Goal: Task Accomplishment & Management: Manage account settings

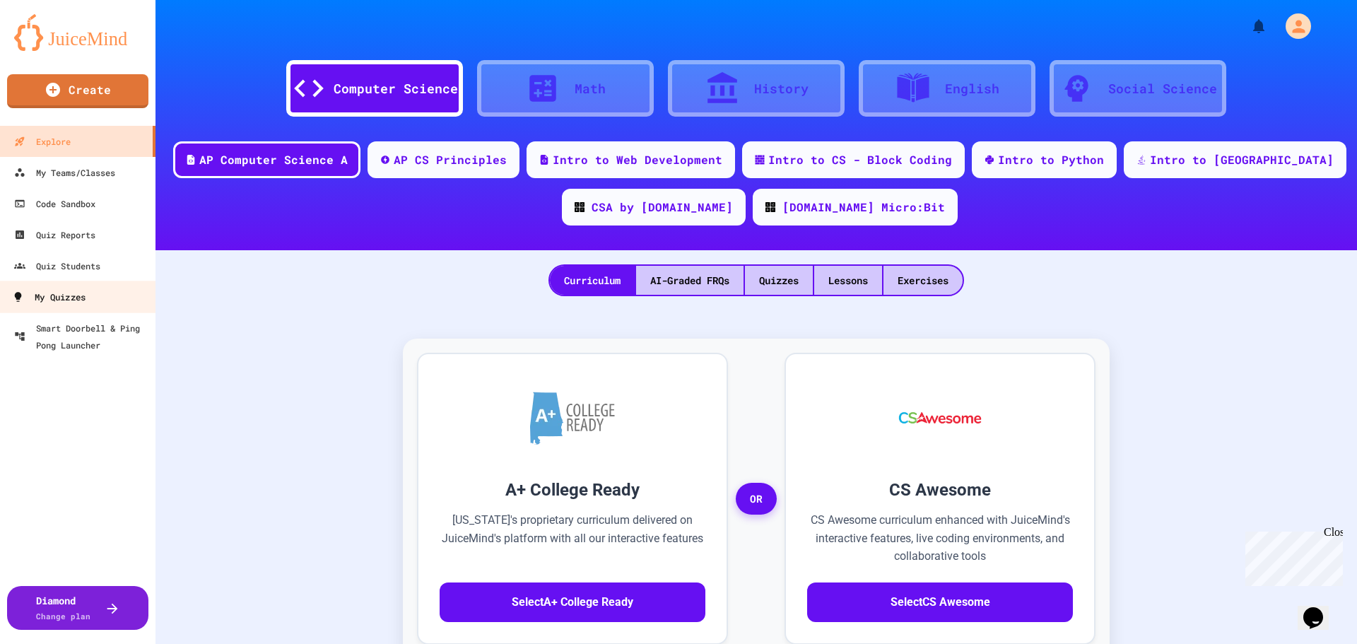
click at [69, 290] on div "My Quizzes" at bounding box center [48, 297] width 73 height 18
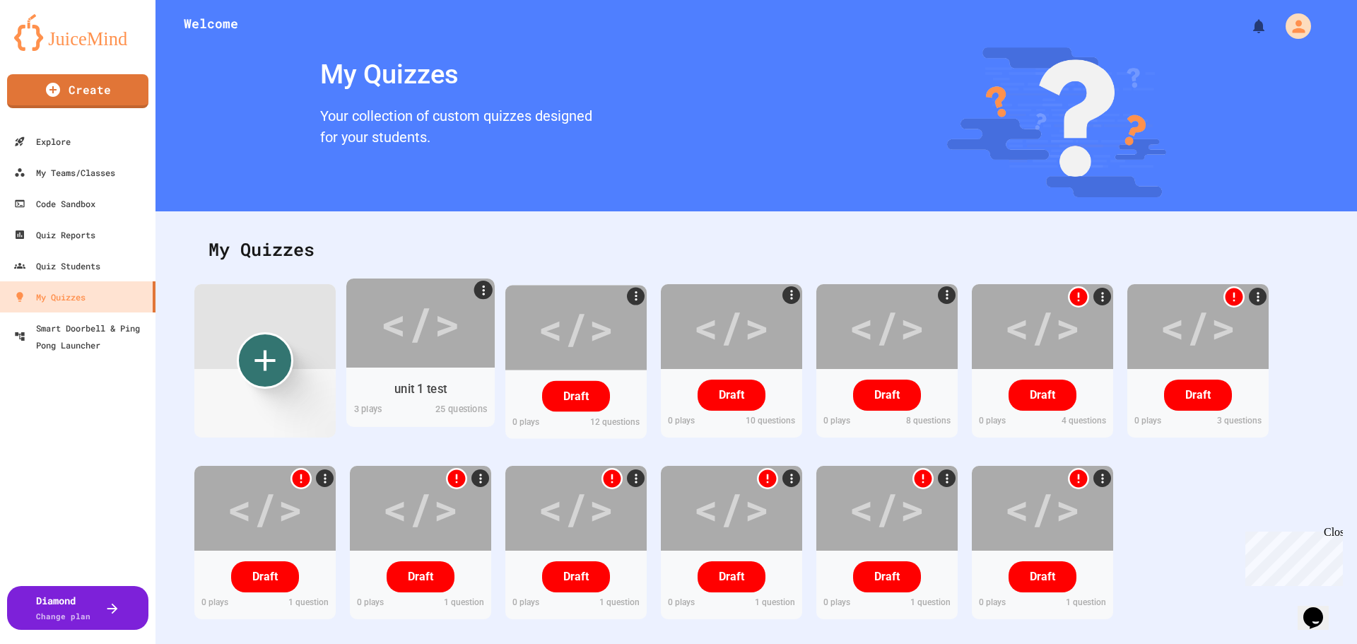
click at [430, 324] on div "</>" at bounding box center [420, 322] width 80 height 67
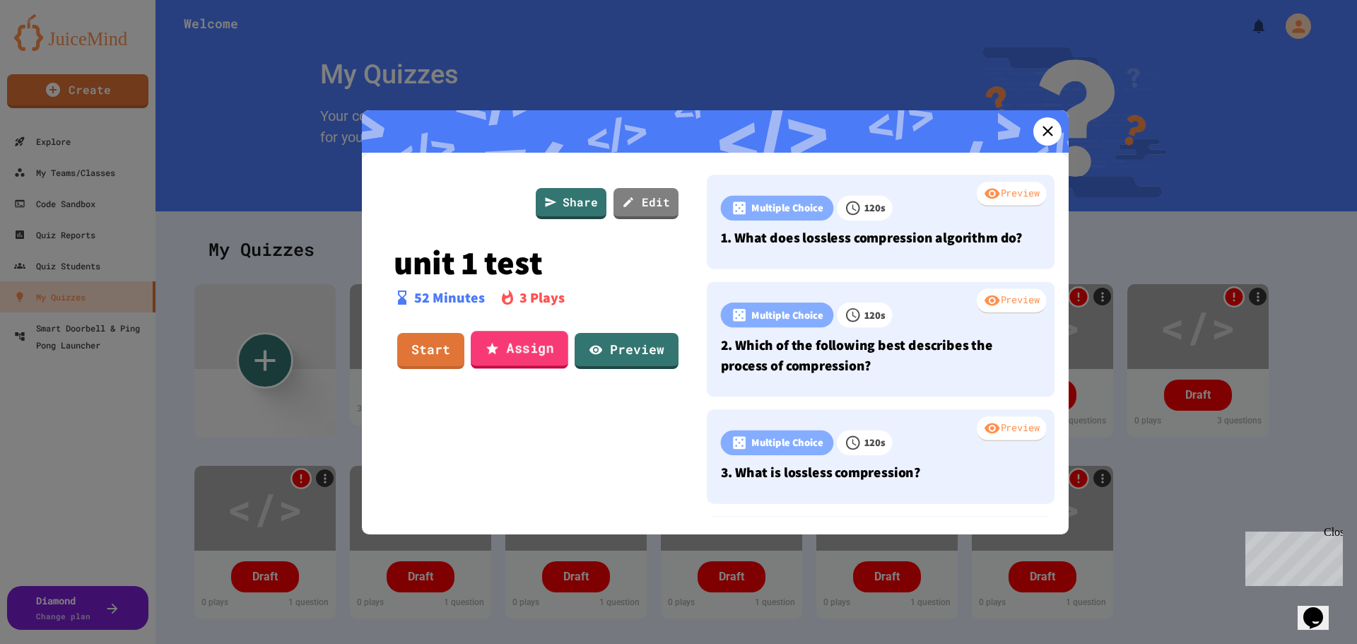
click at [544, 355] on link "Assign" at bounding box center [520, 350] width 98 height 38
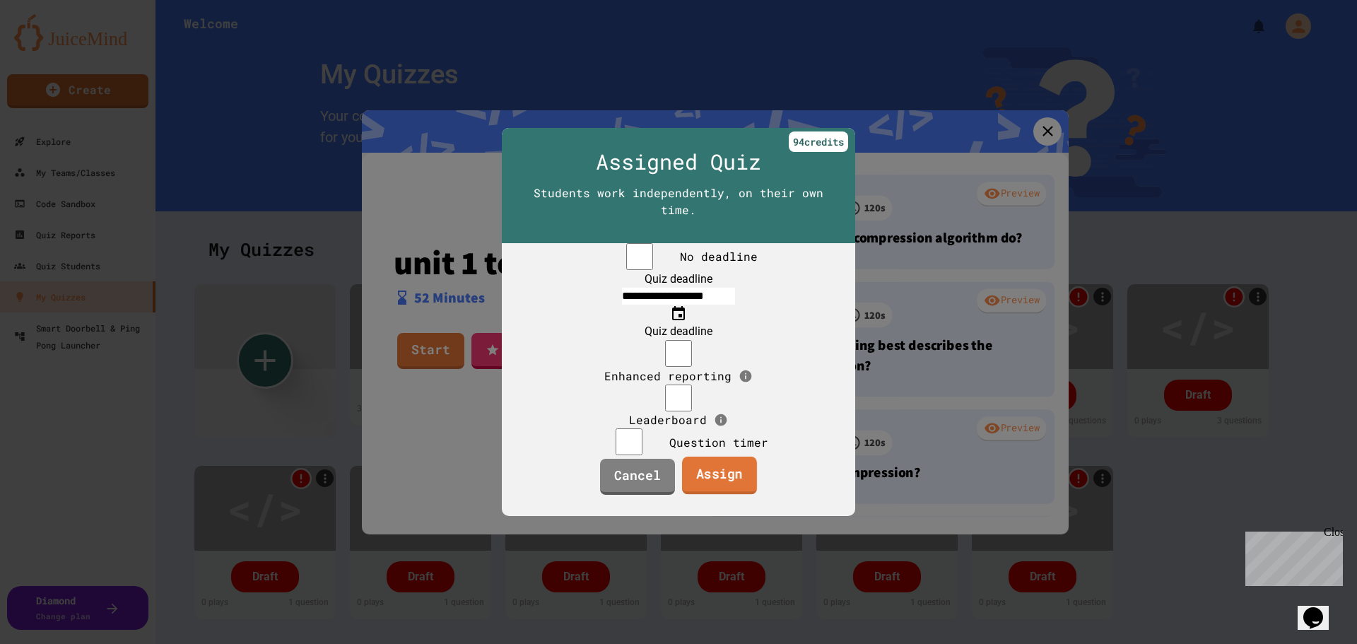
click at [711, 483] on link "Assign" at bounding box center [719, 475] width 75 height 38
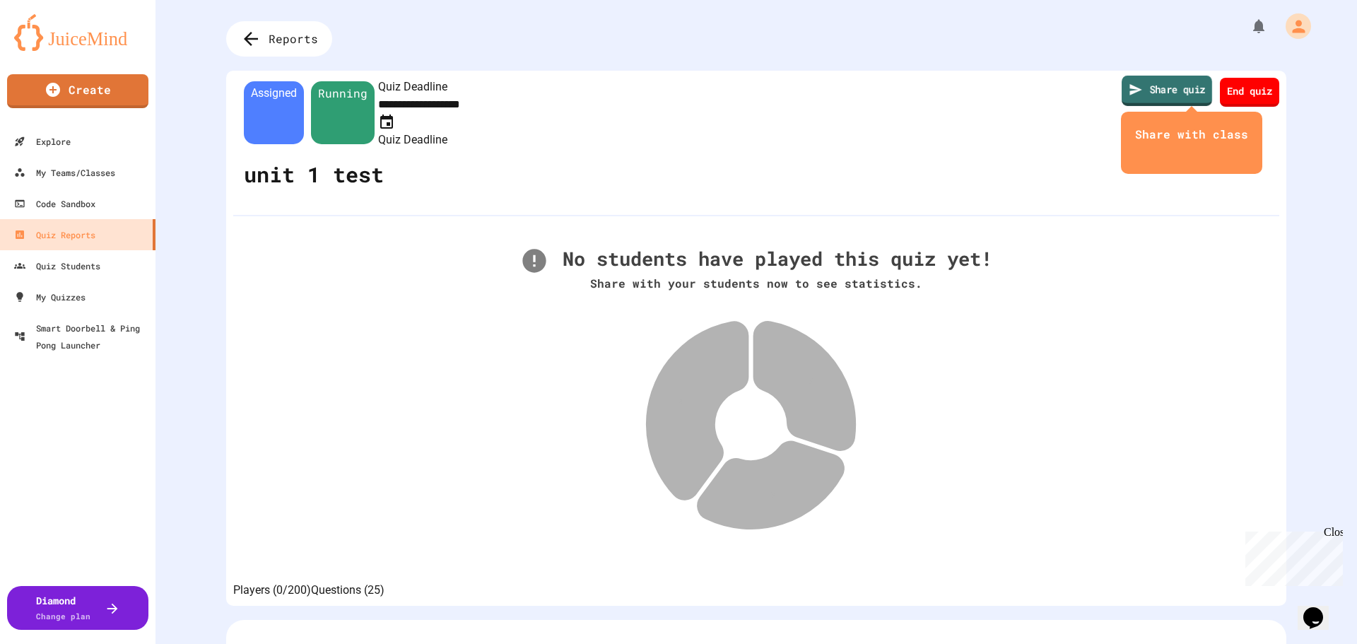
click at [1167, 93] on link "Share quiz" at bounding box center [1166, 91] width 90 height 30
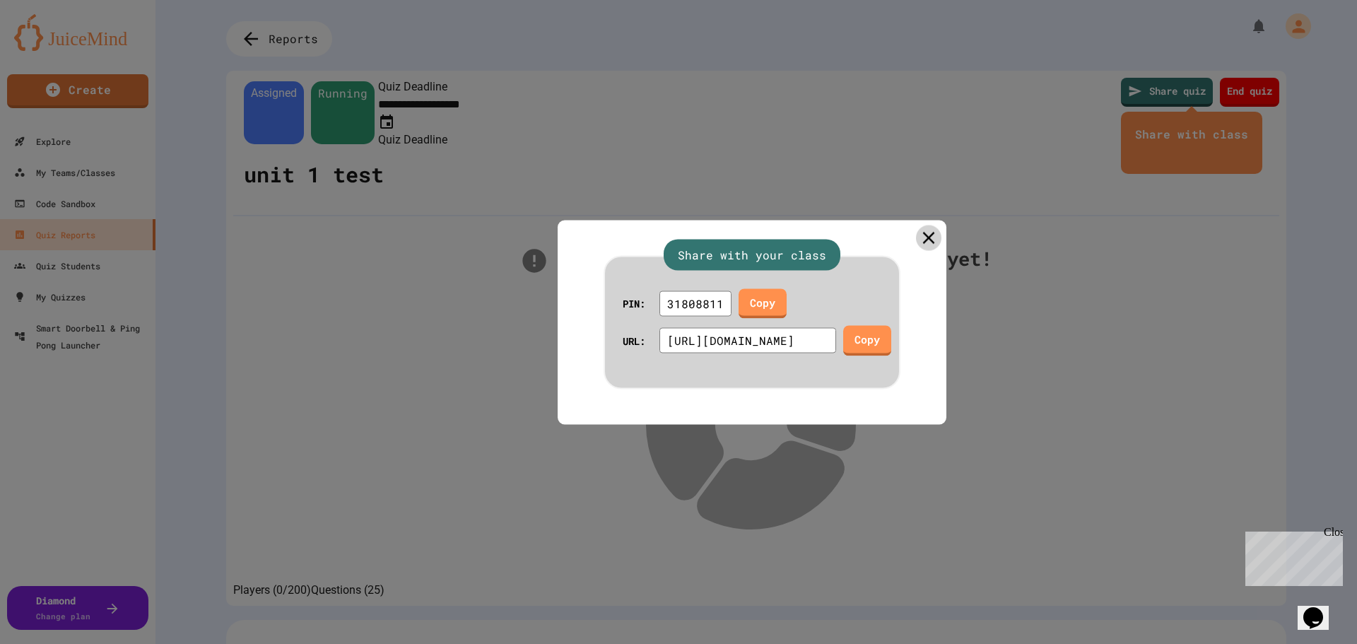
click at [919, 230] on icon at bounding box center [929, 238] width 20 height 20
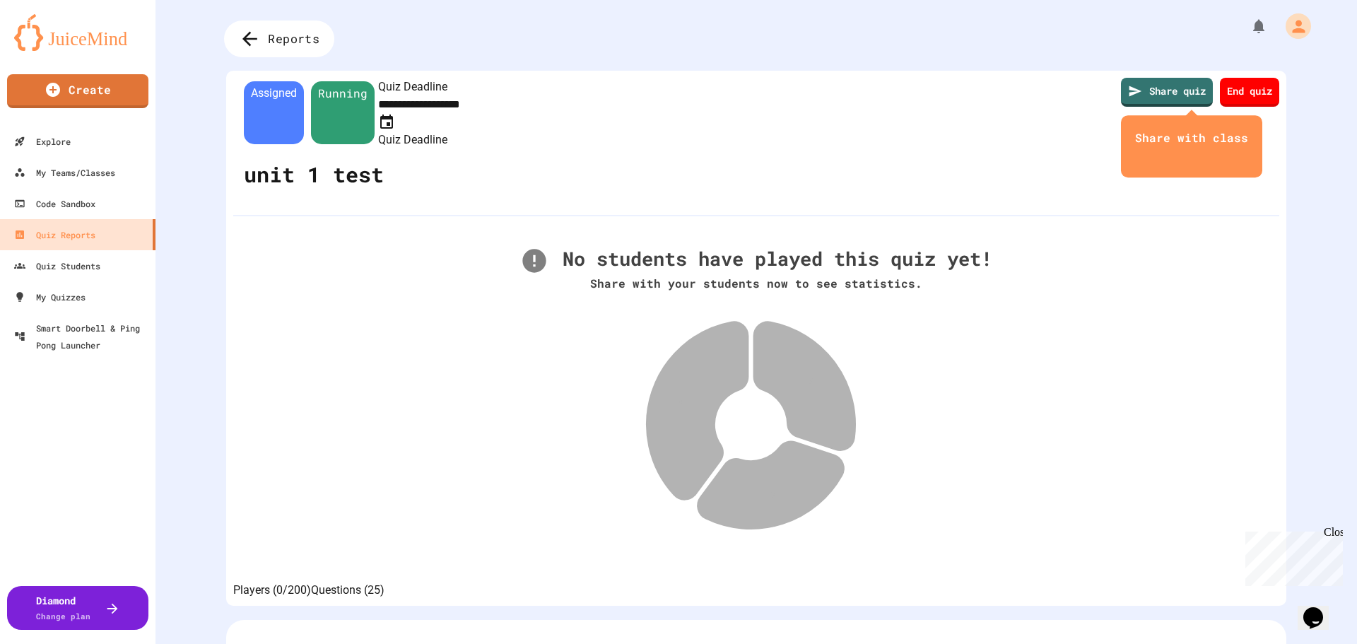
click at [285, 40] on span "Reports" at bounding box center [294, 39] width 52 height 18
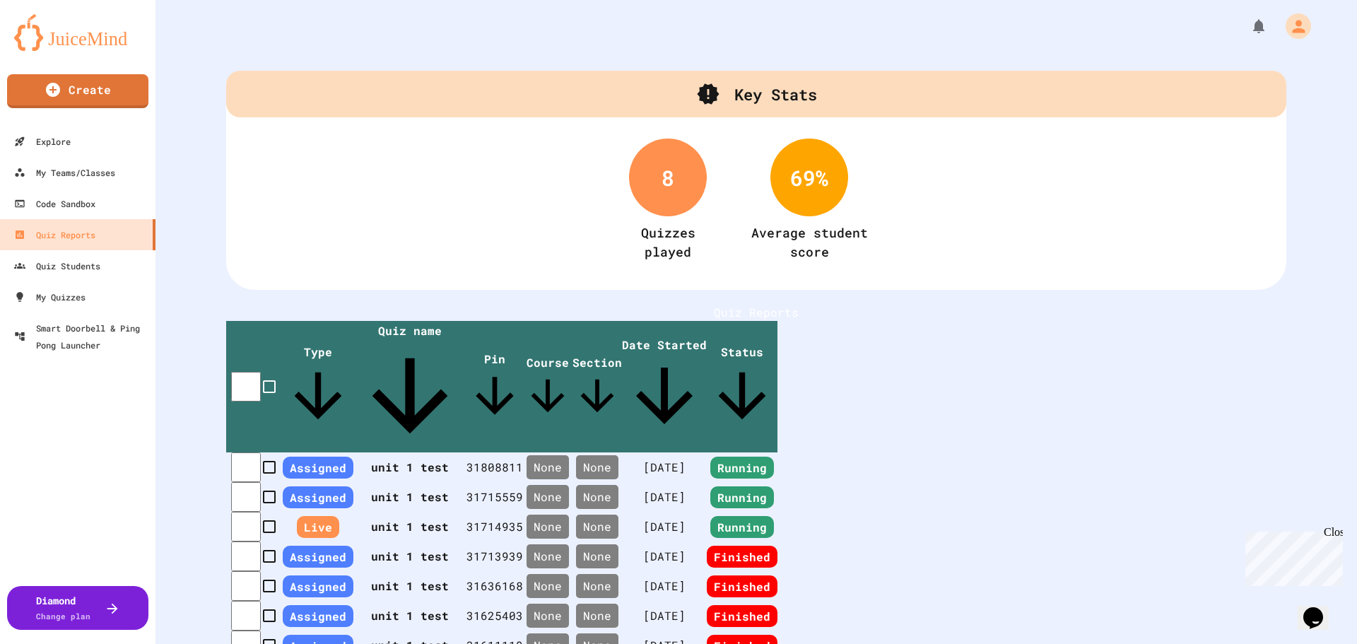
click at [466, 452] on th "unit 1 test" at bounding box center [409, 467] width 113 height 30
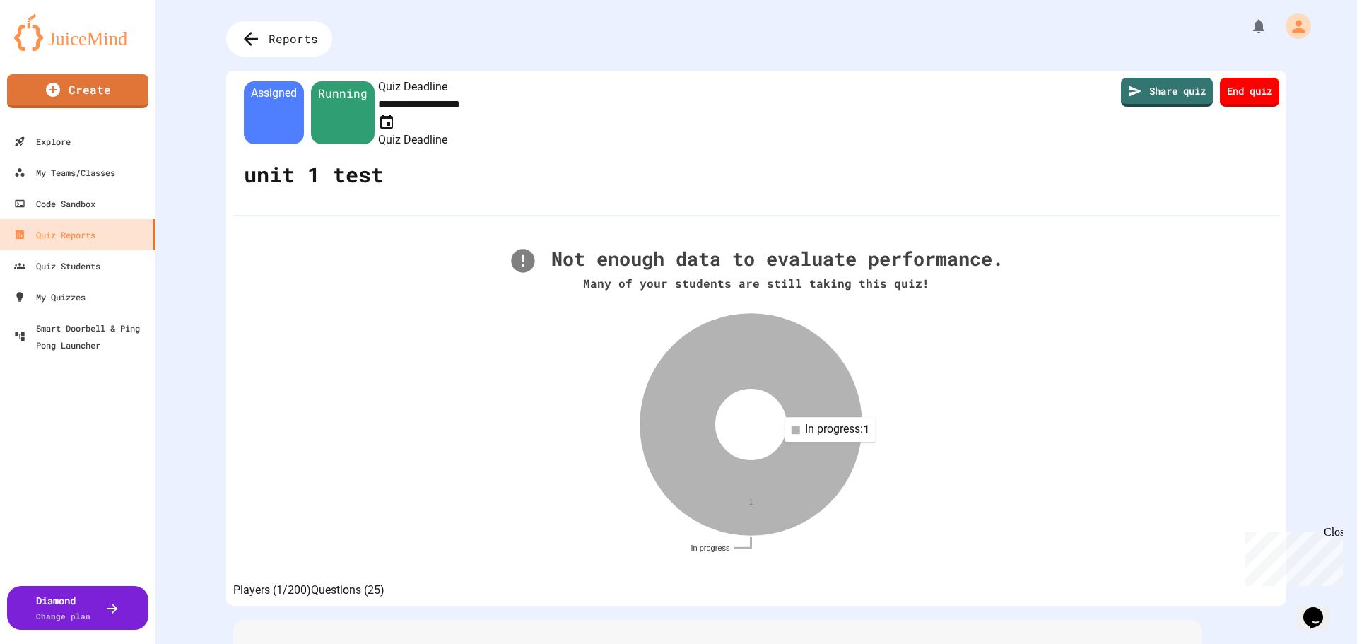
click at [827, 434] on icon at bounding box center [750, 424] width 221 height 221
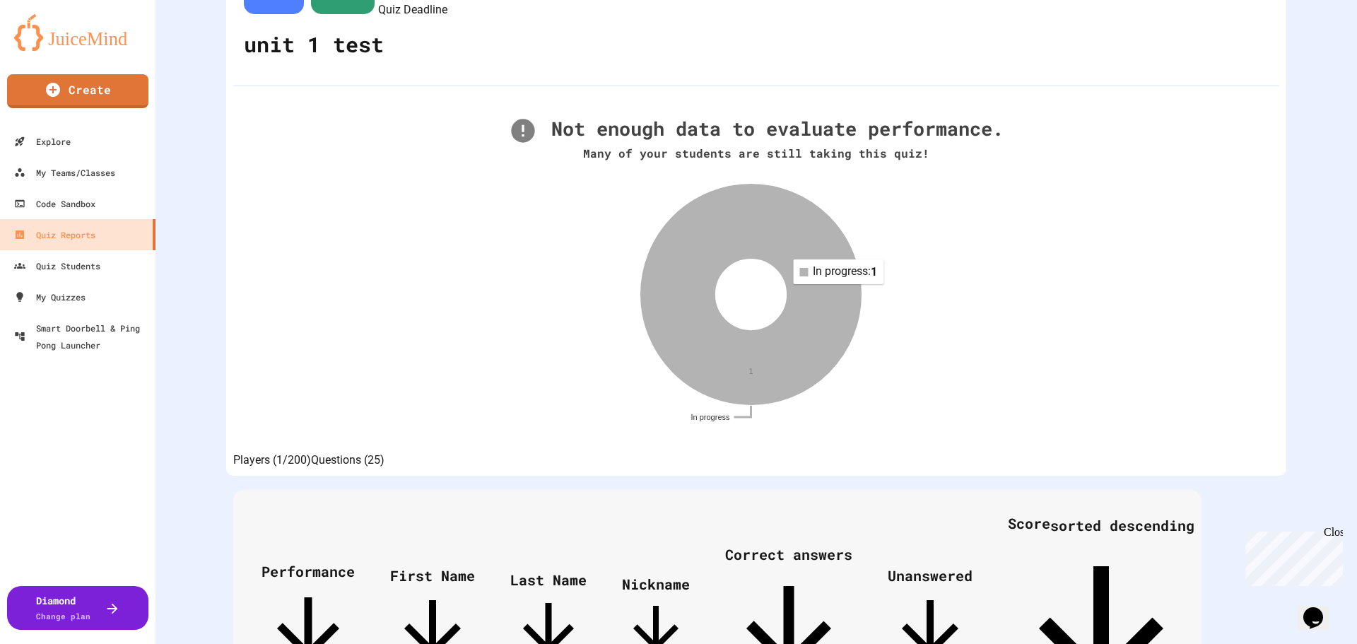
click at [835, 264] on icon at bounding box center [751, 294] width 220 height 220
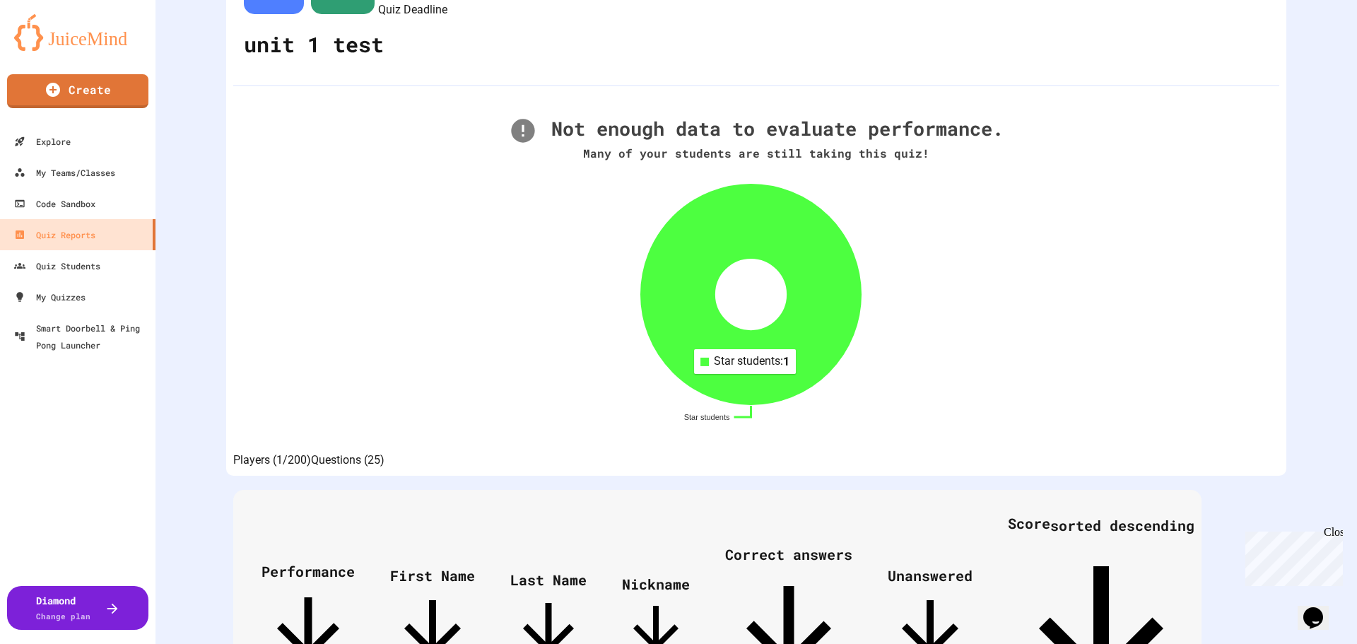
click at [740, 354] on icon at bounding box center [751, 294] width 220 height 220
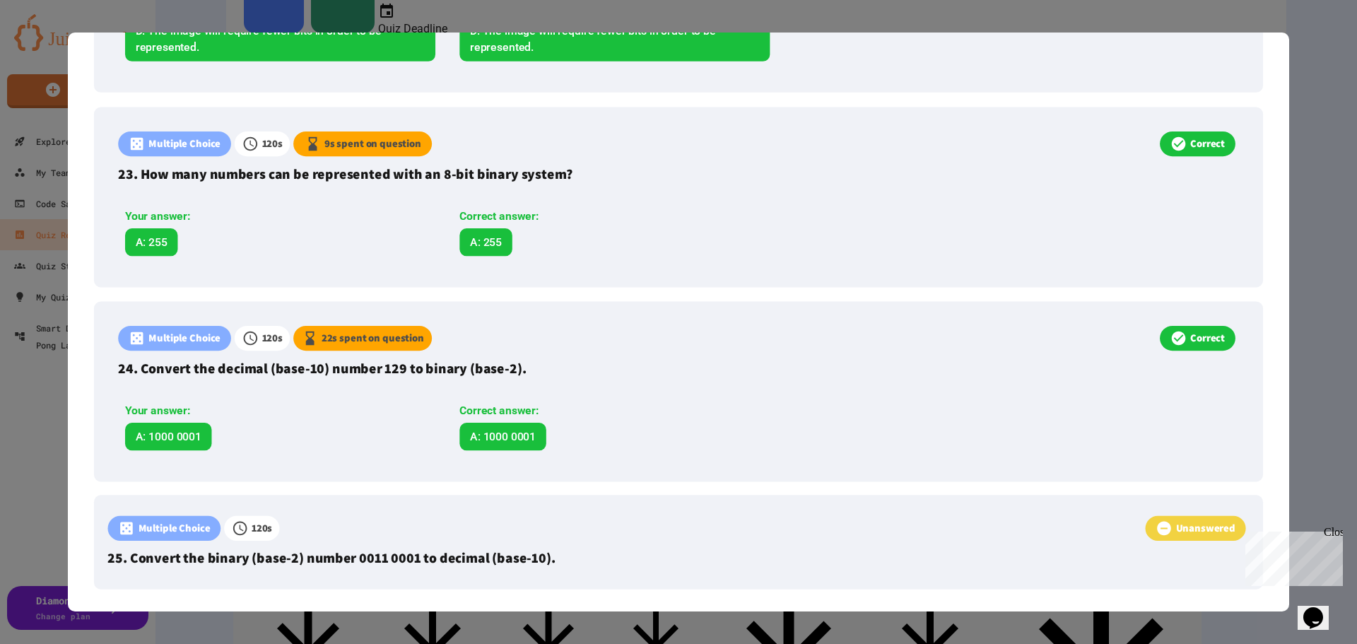
scroll to position [4708, 0]
click at [1304, 109] on div at bounding box center [678, 322] width 1357 height 644
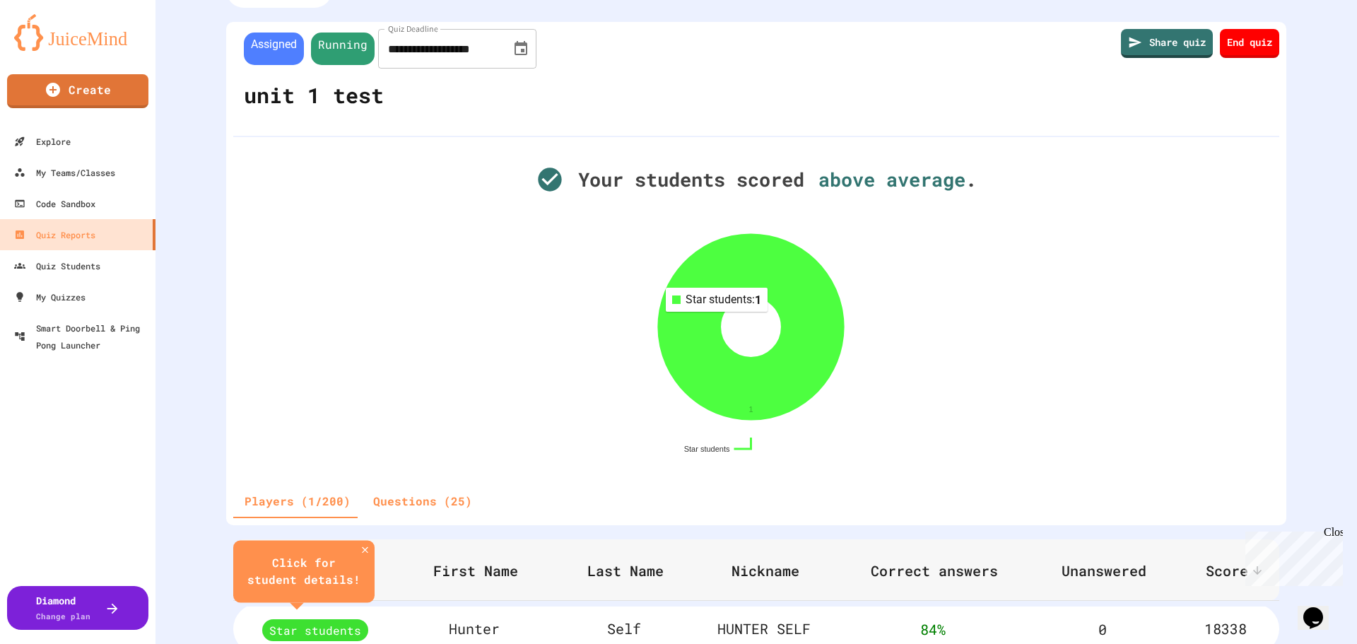
scroll to position [111, 0]
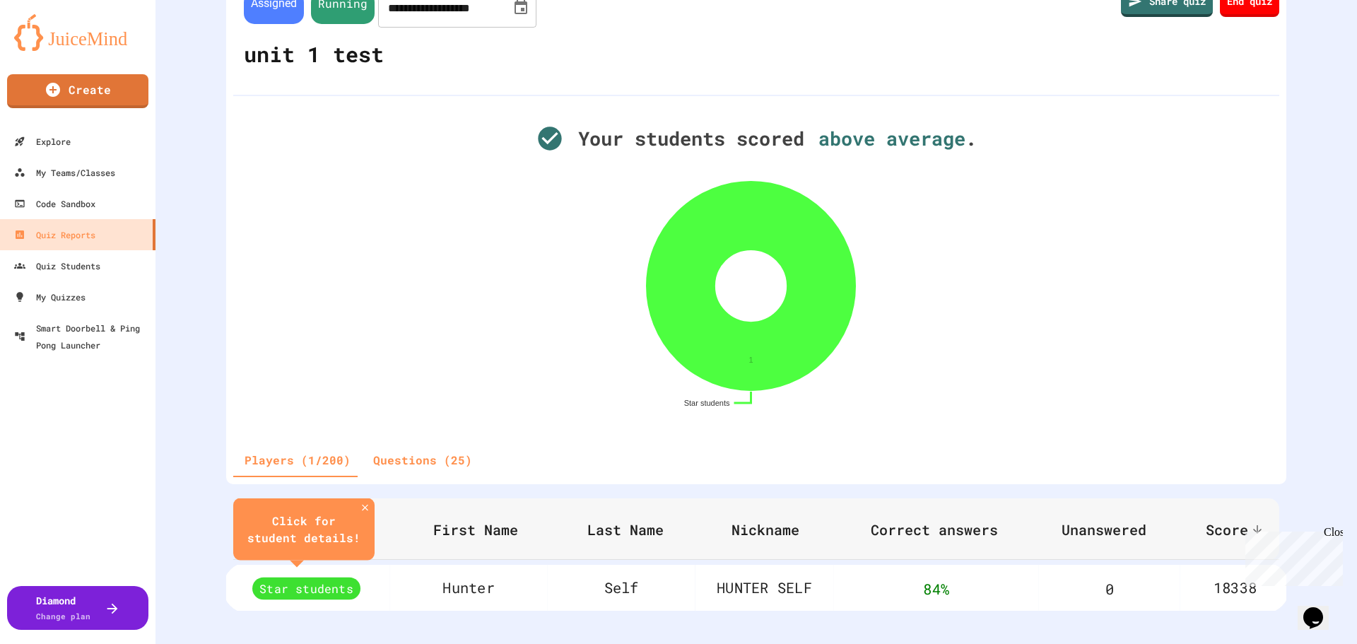
click at [984, 576] on td "84 %" at bounding box center [936, 587] width 206 height 51
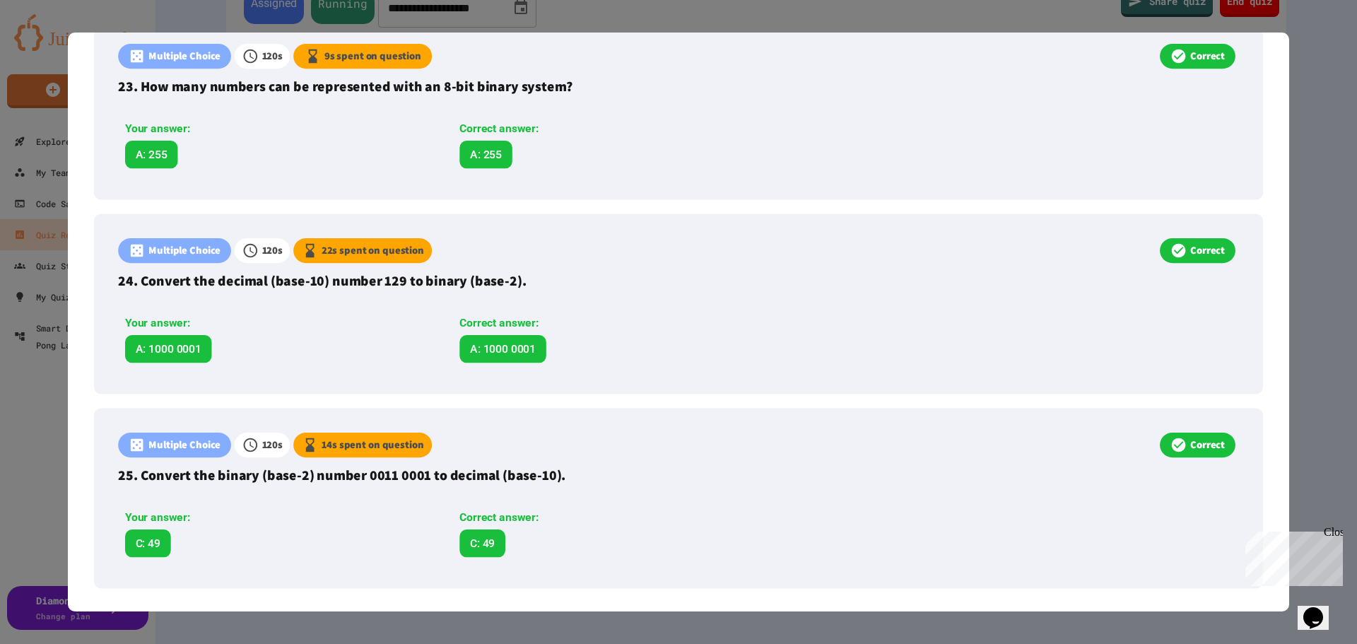
scroll to position [0, 0]
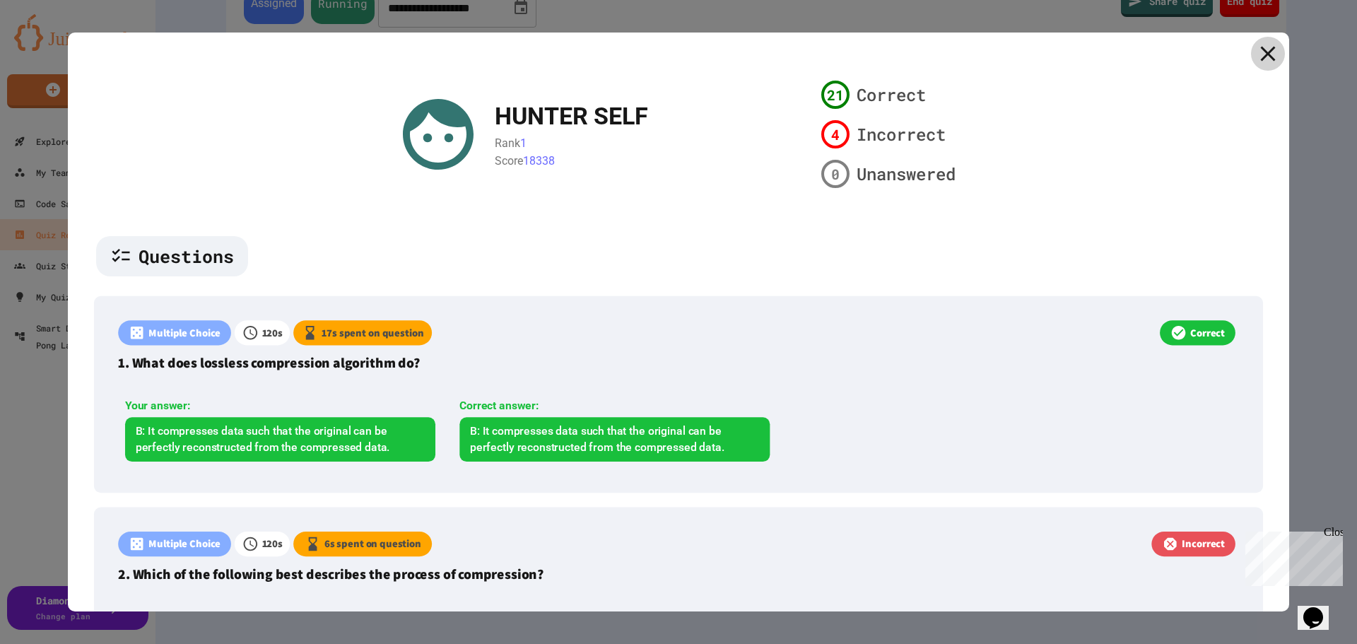
click at [1261, 56] on icon at bounding box center [1268, 53] width 15 height 15
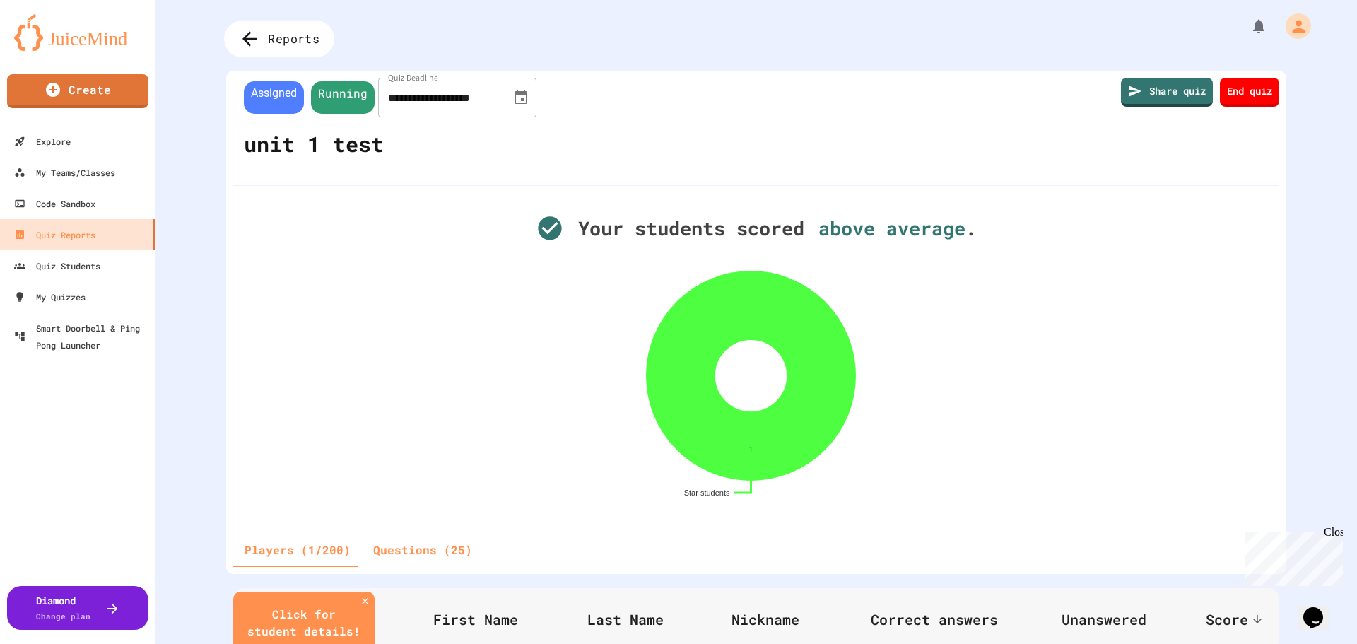
click at [242, 45] on icon at bounding box center [250, 39] width 22 height 22
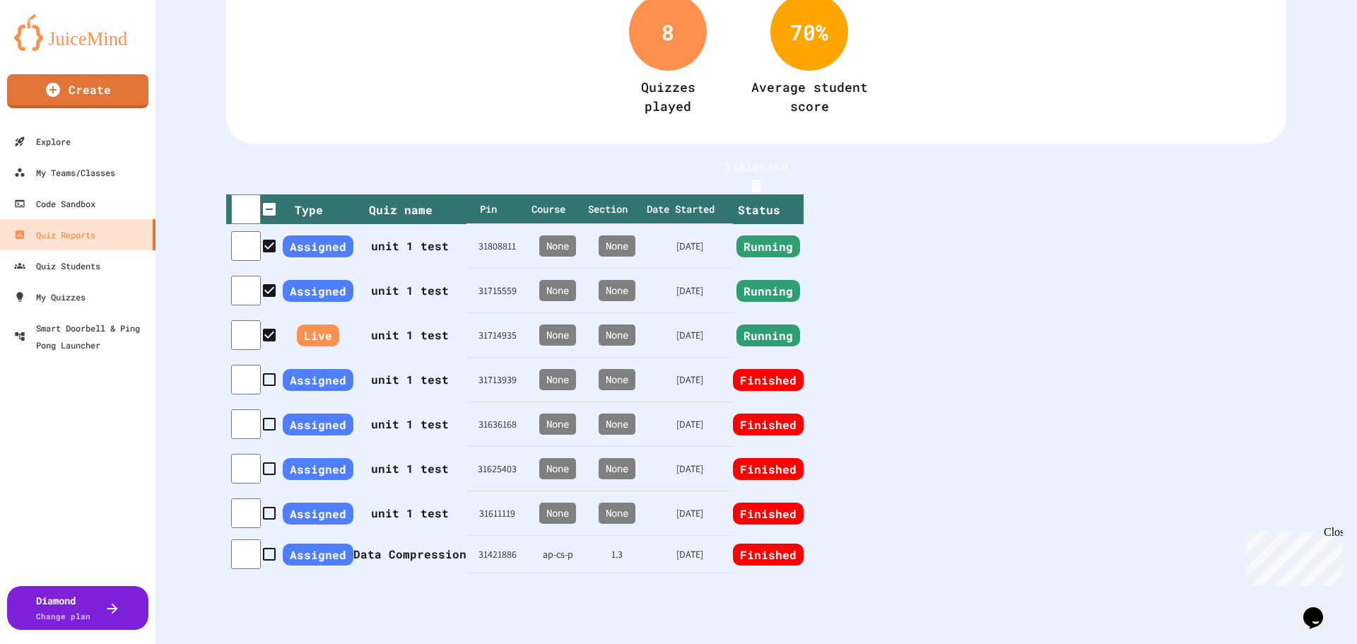
scroll to position [194, 0]
click at [466, 313] on th "unit 1 test" at bounding box center [409, 335] width 113 height 45
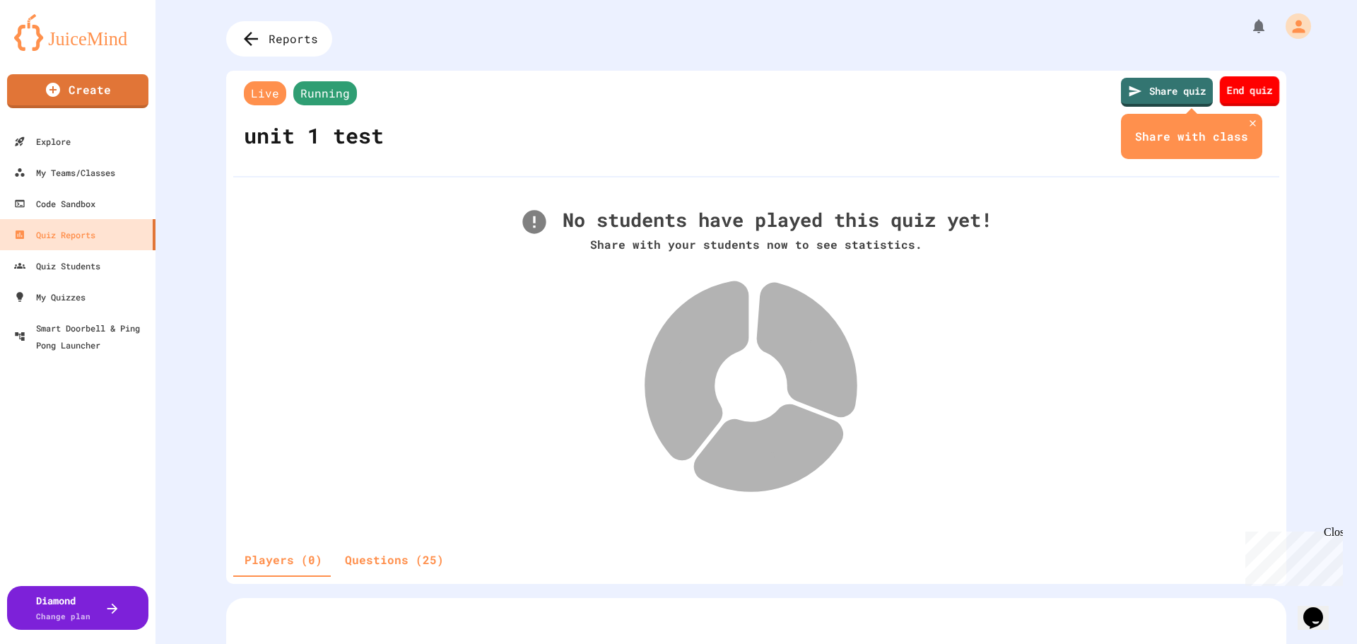
click at [1253, 85] on link "End quiz" at bounding box center [1250, 91] width 60 height 30
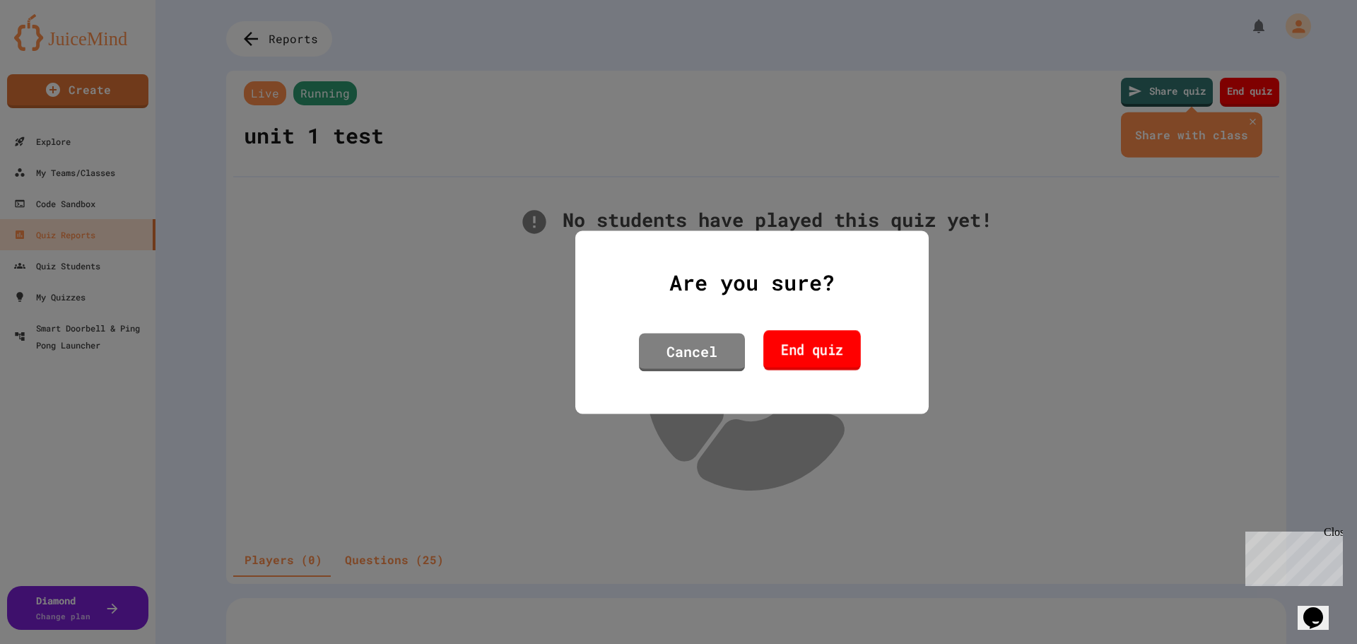
click at [815, 330] on link "End quiz" at bounding box center [812, 350] width 98 height 40
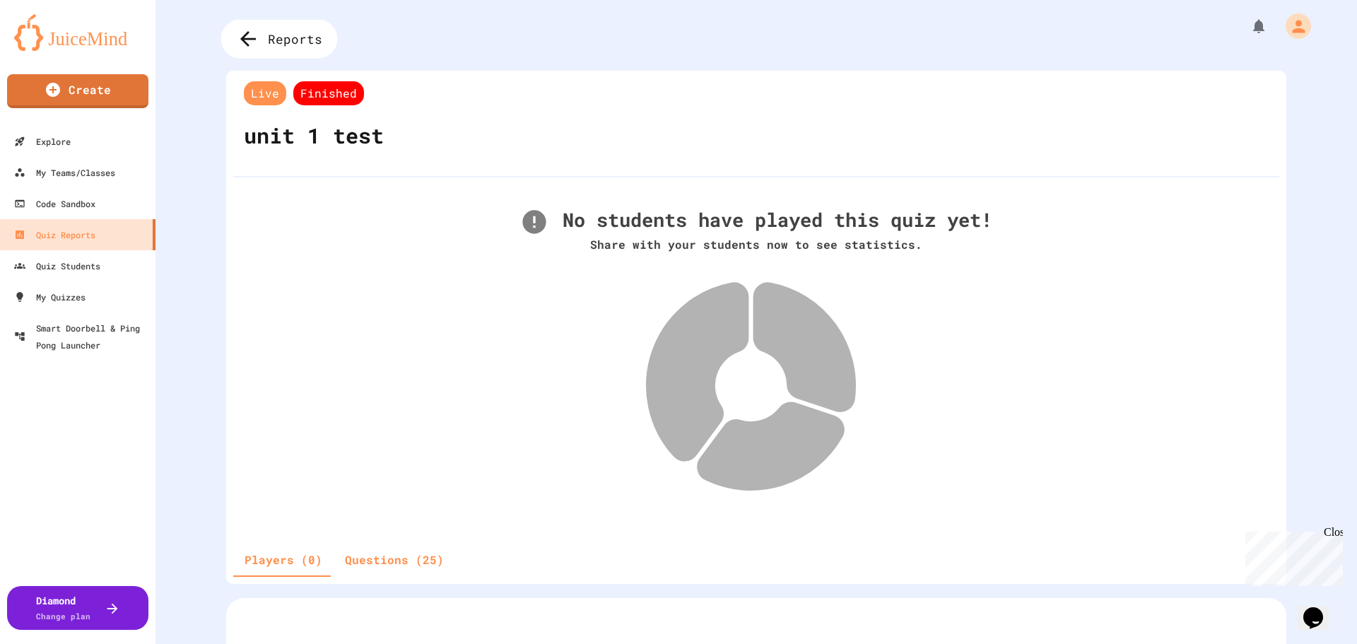
click at [249, 51] on div "Reports" at bounding box center [279, 39] width 117 height 39
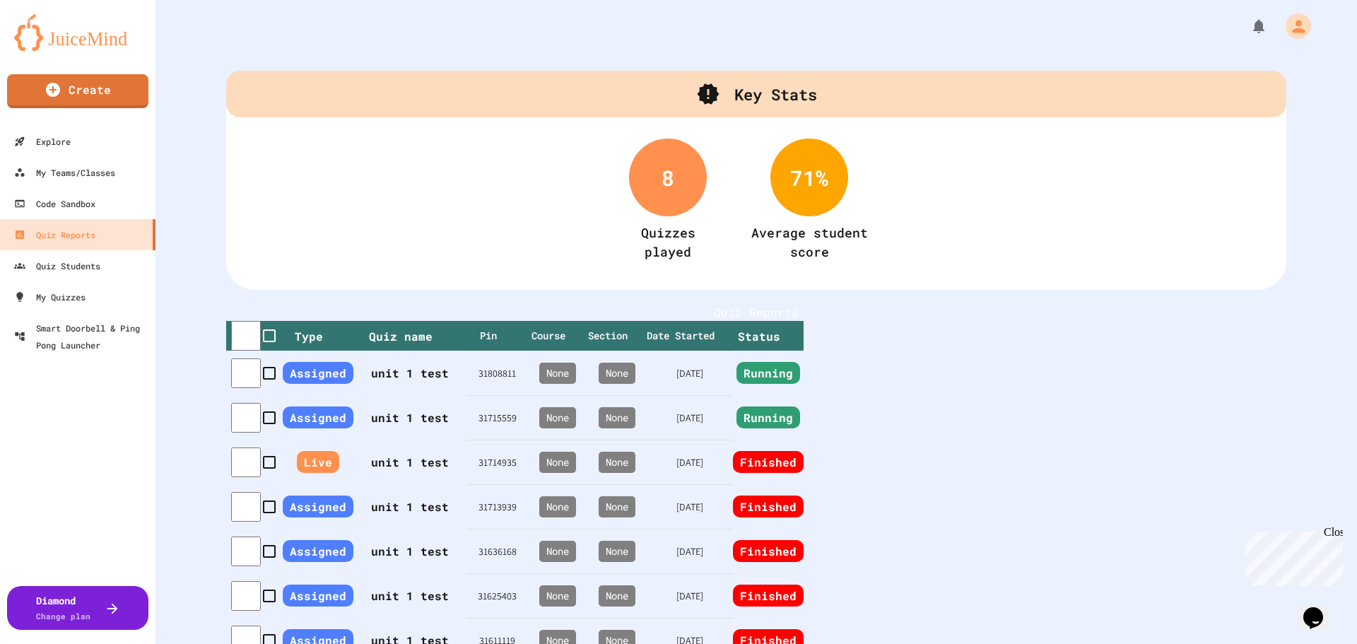
click at [466, 440] on th "unit 1 test" at bounding box center [409, 417] width 113 height 45
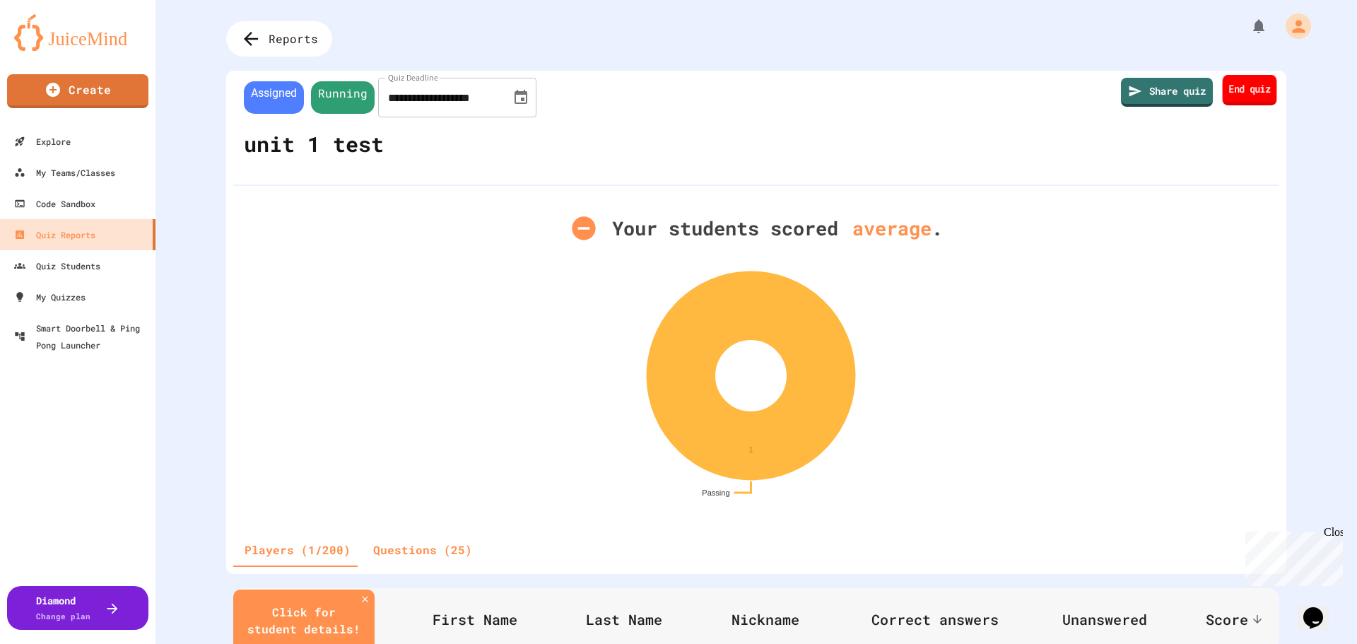
click at [1262, 93] on link "End quiz" at bounding box center [1249, 90] width 54 height 30
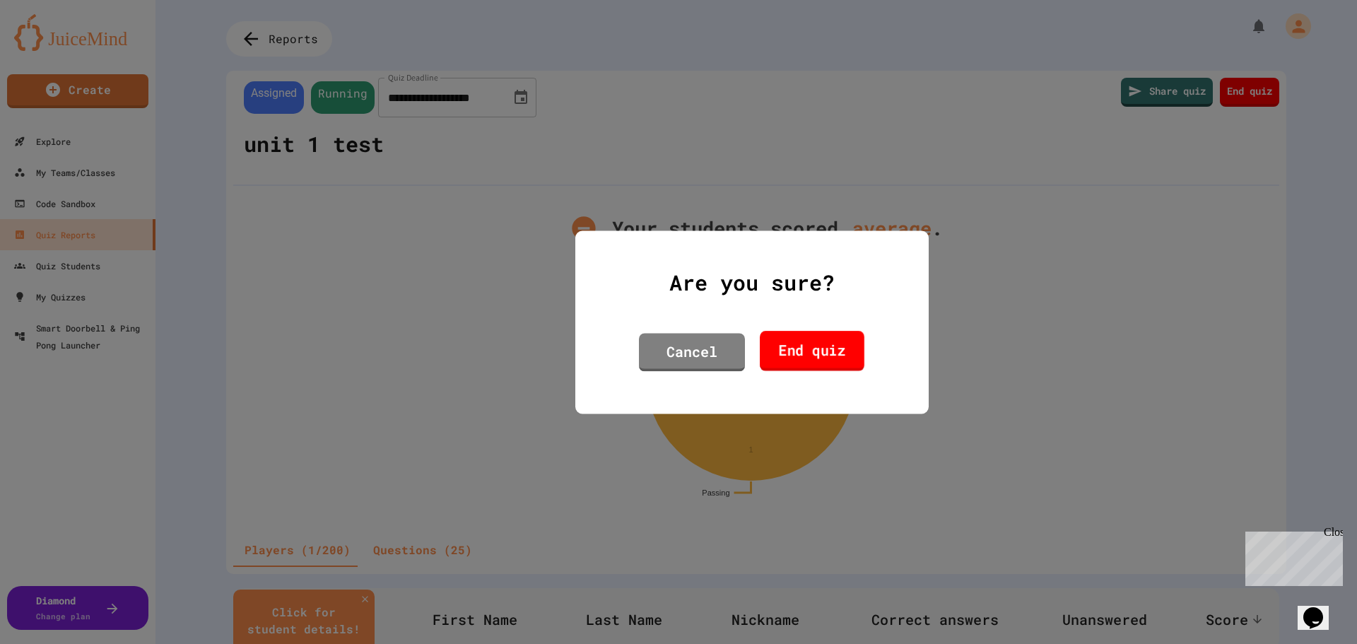
click at [839, 335] on link "End quiz" at bounding box center [812, 351] width 105 height 40
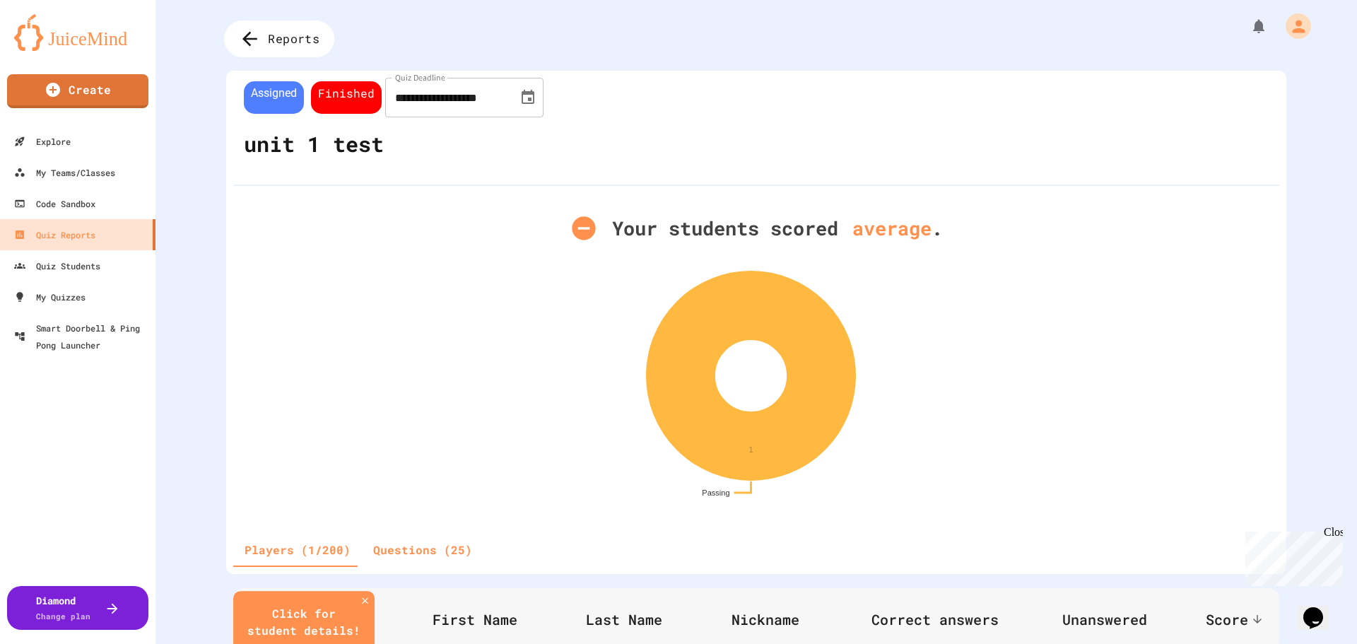
click at [269, 32] on span "Reports" at bounding box center [294, 39] width 52 height 18
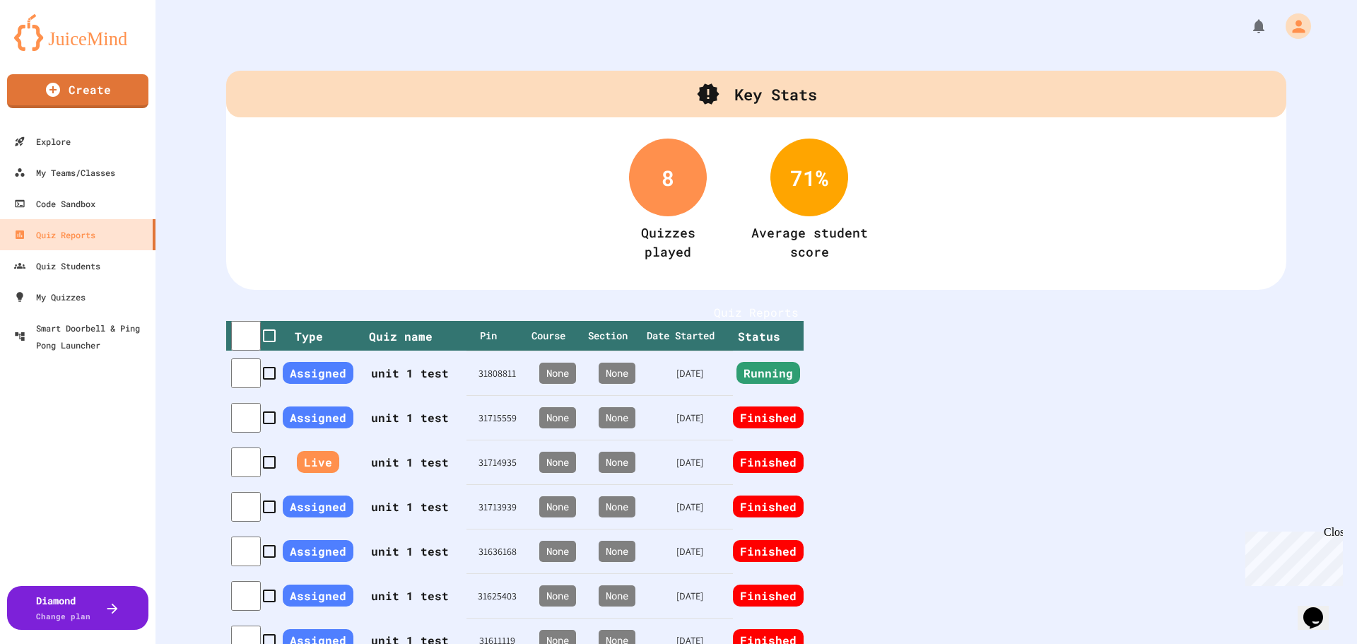
click at [424, 395] on th "unit 1 test" at bounding box center [409, 372] width 113 height 45
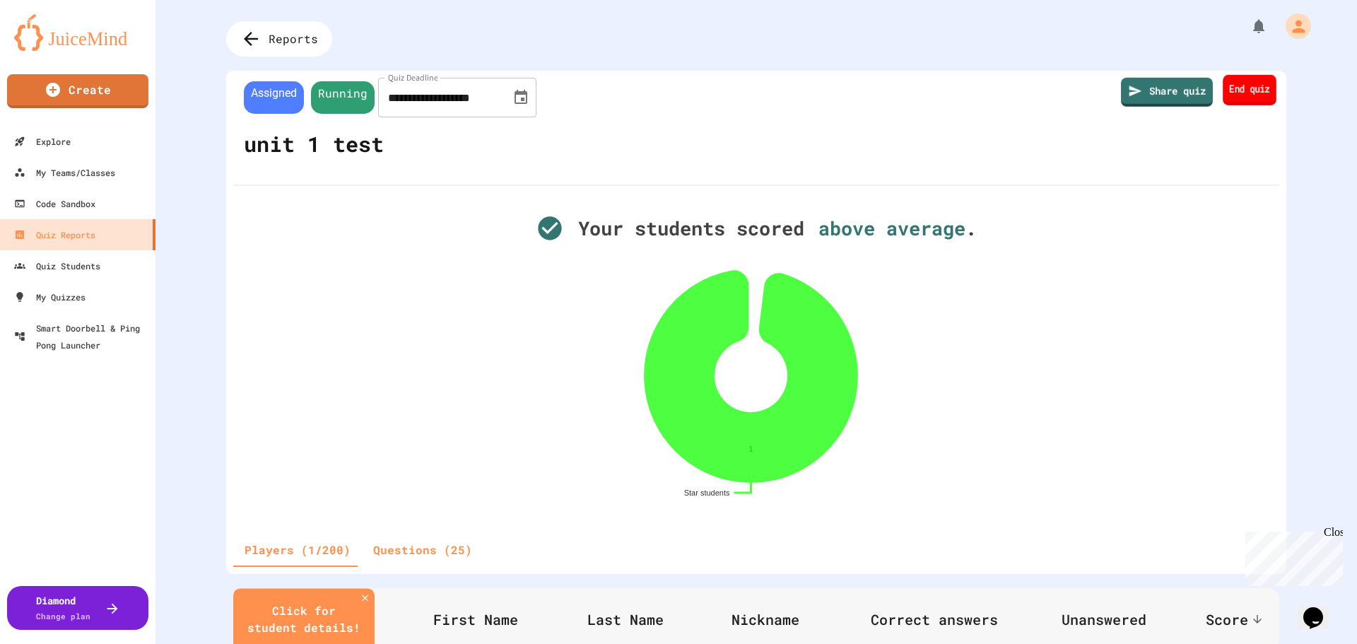
click at [1247, 97] on link "End quiz" at bounding box center [1249, 90] width 54 height 30
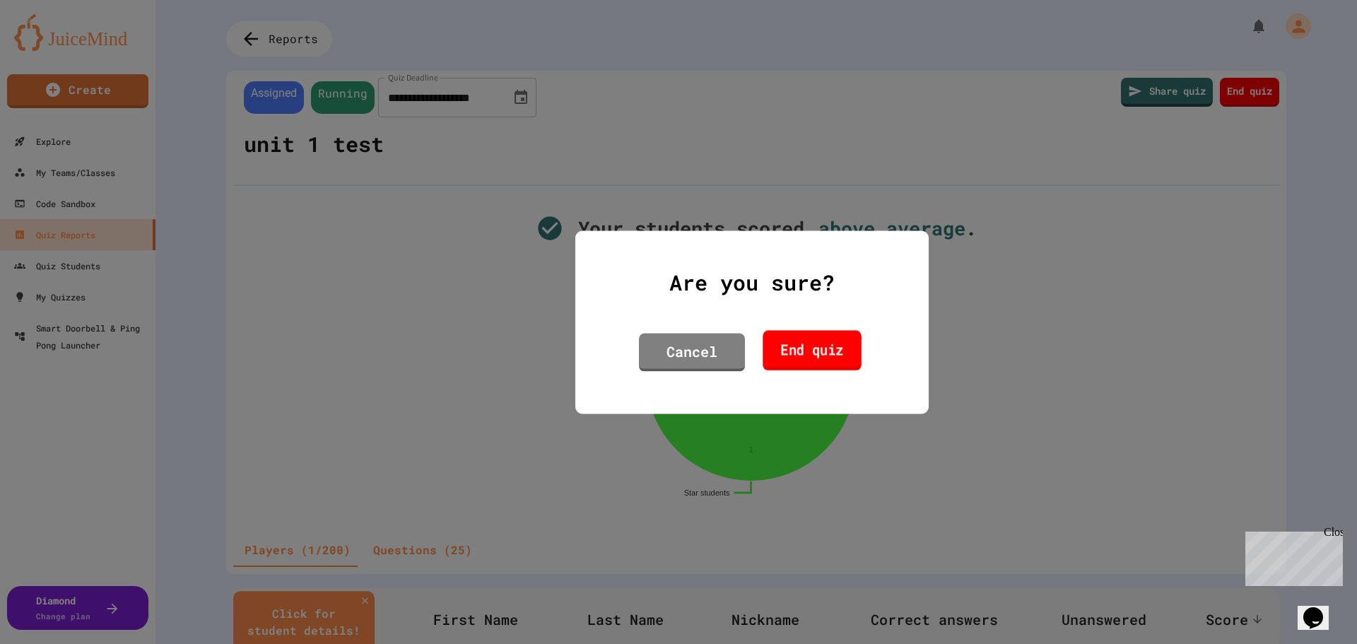
click at [806, 350] on link "End quiz" at bounding box center [811, 350] width 98 height 40
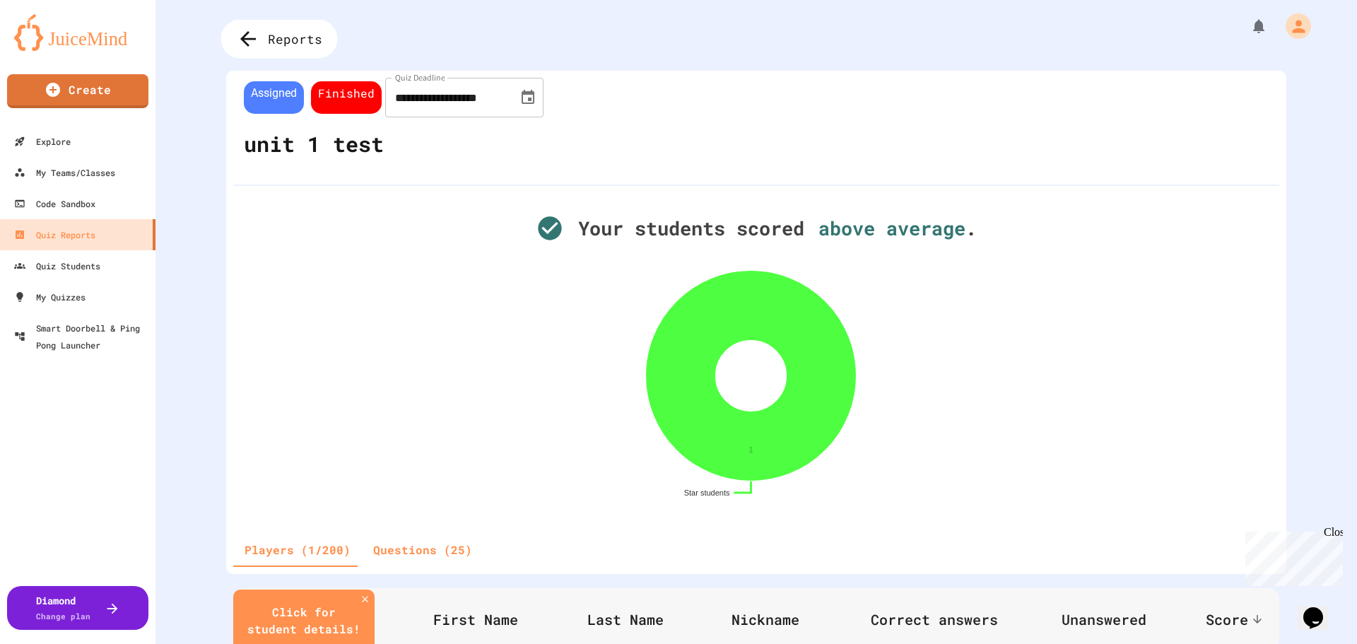
click at [298, 31] on span "Reports" at bounding box center [295, 39] width 54 height 18
